Goal: Task Accomplishment & Management: Complete application form

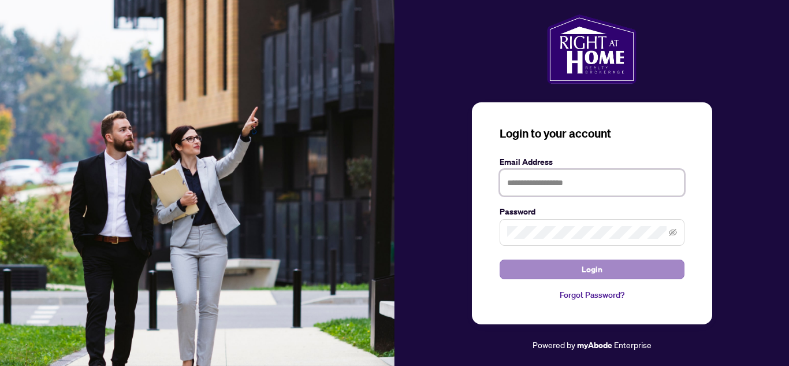
type input "**********"
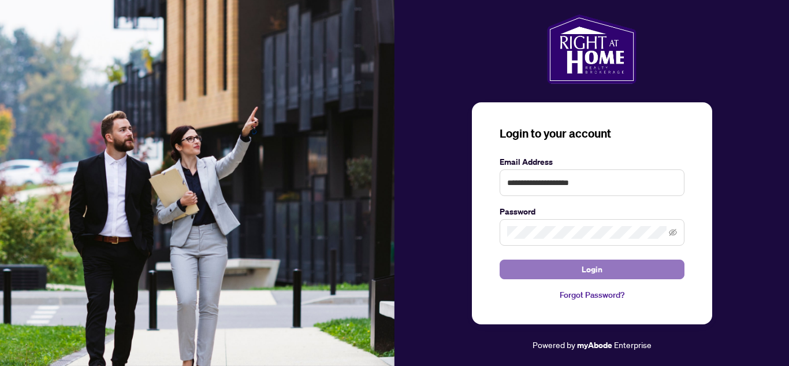
click at [638, 269] on button "Login" at bounding box center [592, 269] width 185 height 20
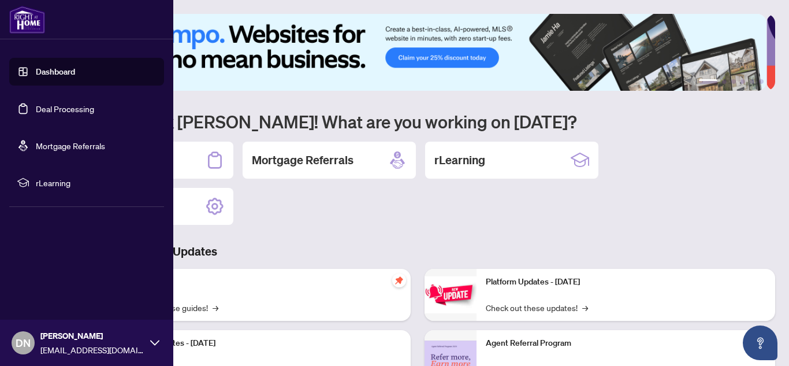
click at [70, 106] on link "Deal Processing" at bounding box center [65, 108] width 58 height 10
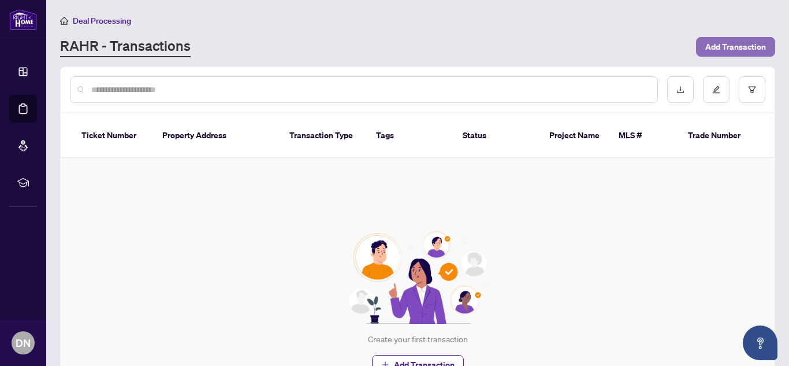
click at [732, 43] on span "Add Transaction" at bounding box center [735, 47] width 61 height 18
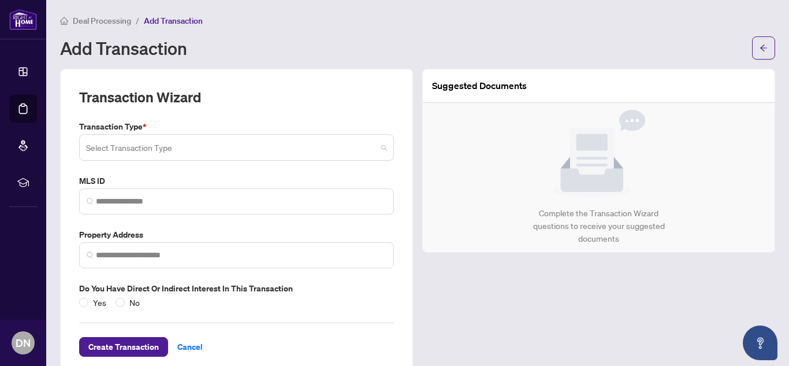
click at [378, 147] on span at bounding box center [236, 147] width 301 height 22
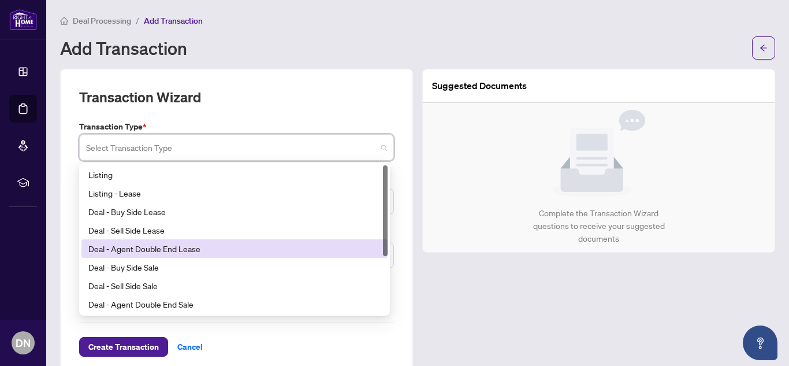
drag, startPoint x: 383, startPoint y: 225, endPoint x: 397, endPoint y: 201, distance: 27.7
click at [397, 201] on div "Transaction Wizard Transaction Type * Select Transaction Type 16 17 18 Listing …" at bounding box center [236, 222] width 353 height 307
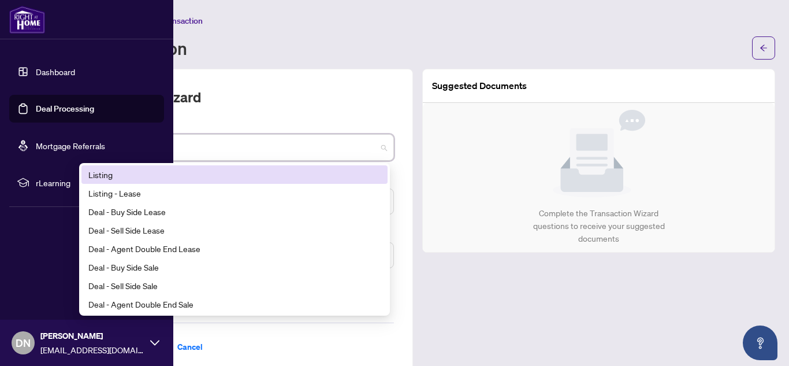
click at [39, 74] on link "Dashboard" at bounding box center [55, 71] width 39 height 10
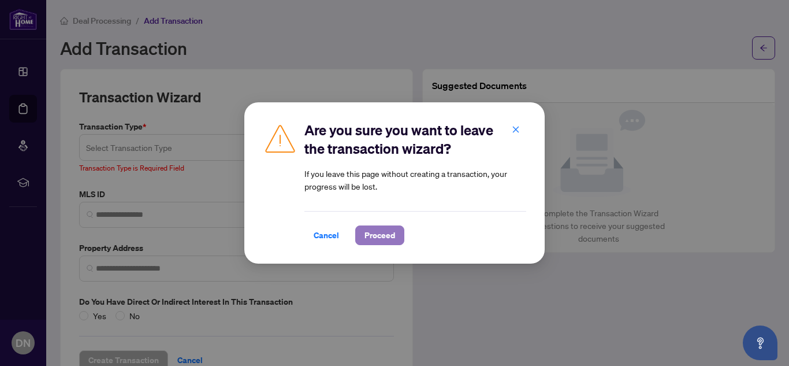
click at [376, 239] on span "Proceed" at bounding box center [379, 235] width 31 height 18
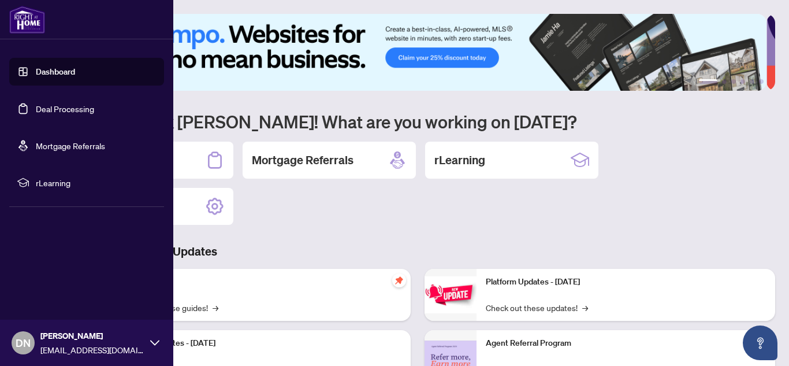
click at [68, 112] on link "Deal Processing" at bounding box center [65, 108] width 58 height 10
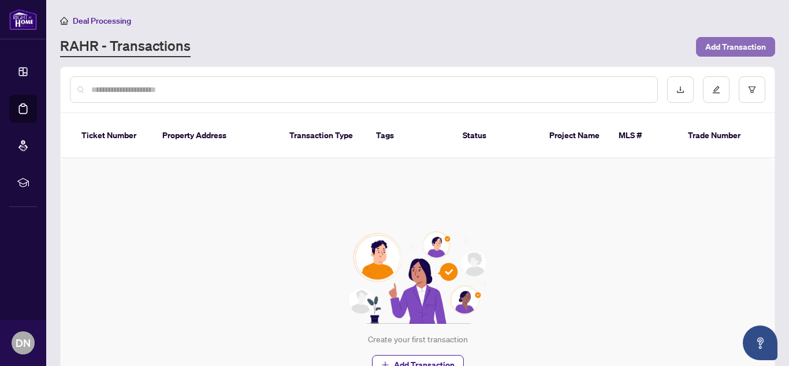
click at [705, 45] on span "Add Transaction" at bounding box center [735, 47] width 61 height 18
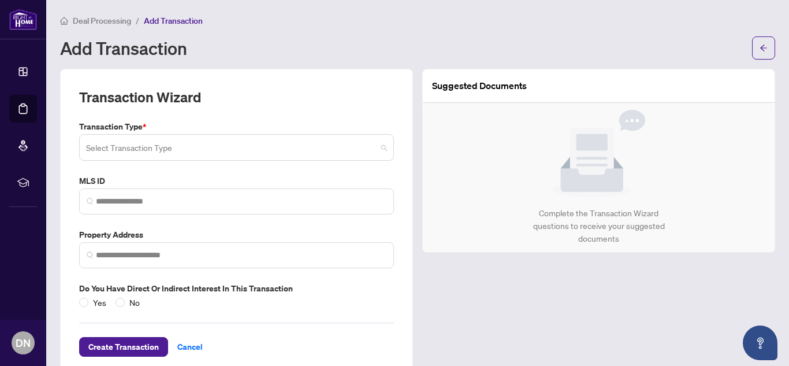
click at [382, 148] on span at bounding box center [236, 147] width 301 height 22
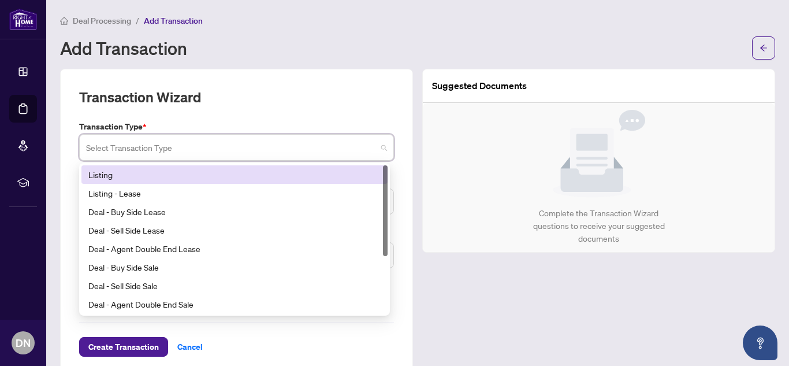
click at [386, 215] on div at bounding box center [385, 210] width 5 height 91
